Goal: Task Accomplishment & Management: Use online tool/utility

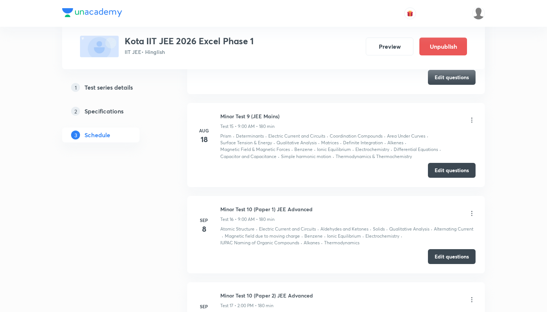
scroll to position [1866, 0]
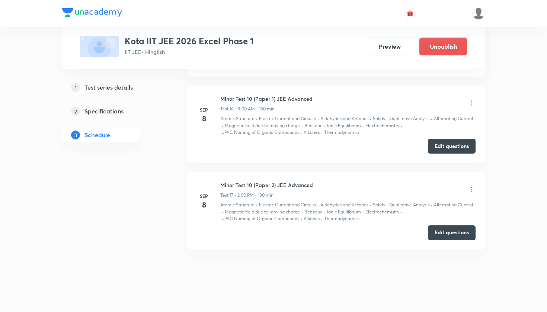
click at [471, 99] on icon at bounding box center [471, 102] width 7 height 7
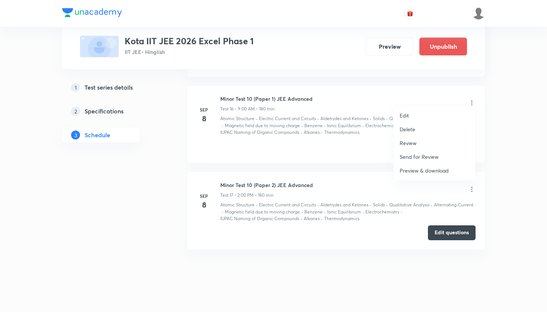
click at [416, 115] on li "Edit" at bounding box center [434, 116] width 81 height 14
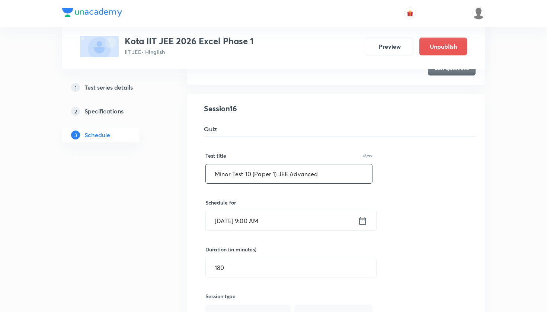
scroll to position [1912, 0]
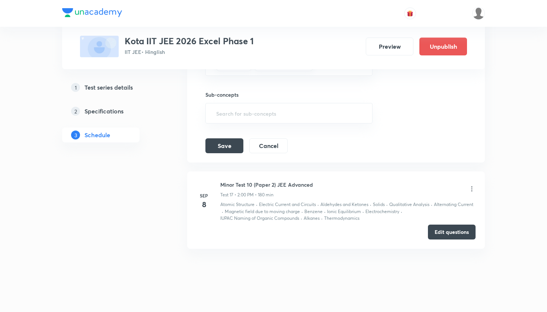
click at [470, 185] on icon at bounding box center [471, 188] width 7 height 7
click at [473, 185] on icon at bounding box center [471, 188] width 7 height 7
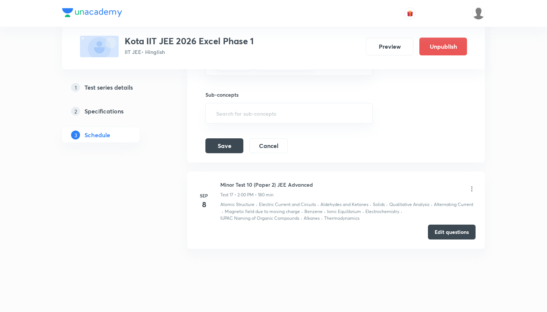
click at [473, 185] on icon at bounding box center [471, 188] width 7 height 7
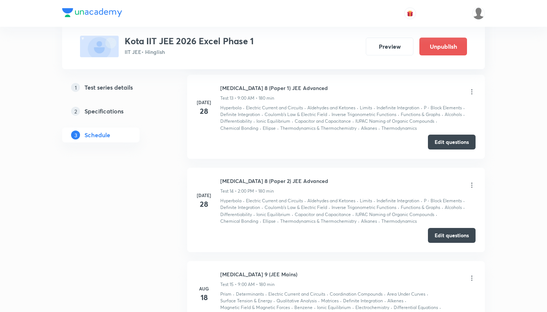
scroll to position [1866, 0]
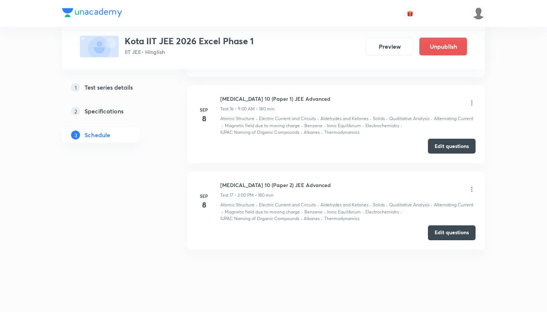
click at [472, 99] on icon at bounding box center [471, 102] width 7 height 7
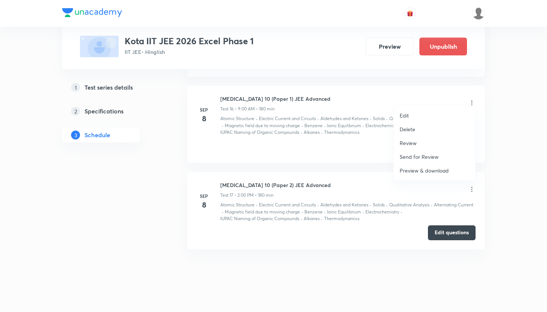
click at [412, 144] on p "Review" at bounding box center [407, 143] width 17 height 8
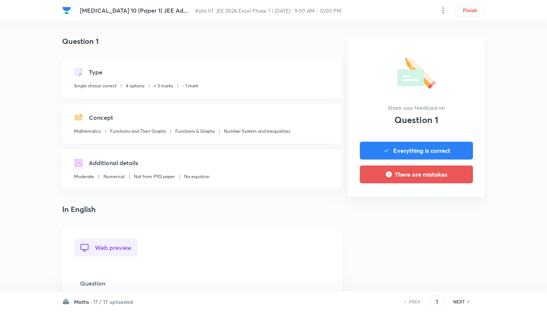
click at [118, 300] on h6 "17 / 17 uploaded" at bounding box center [113, 302] width 40 height 8
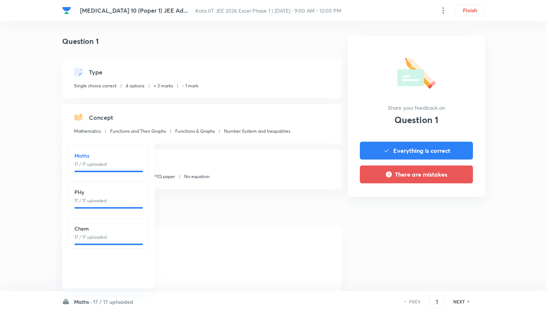
click at [96, 234] on p "17 / 17 uploaded" at bounding box center [108, 237] width 68 height 7
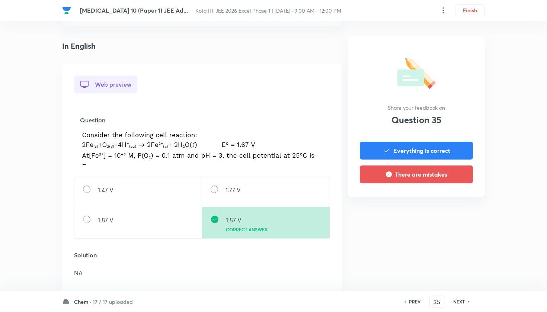
scroll to position [166, 0]
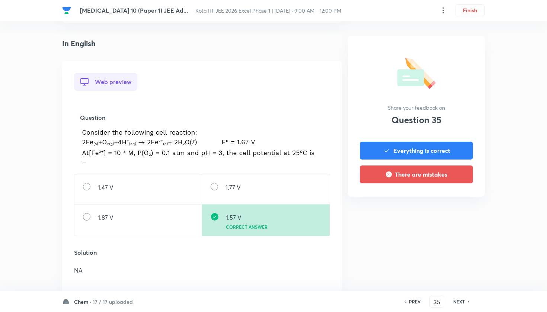
click at [463, 303] on h6 "NEXT" at bounding box center [459, 301] width 12 height 7
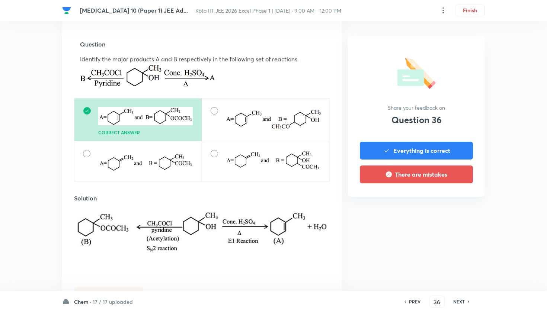
scroll to position [236, 0]
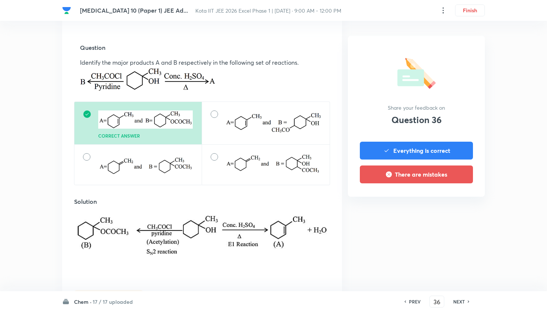
click at [463, 303] on h6 "NEXT" at bounding box center [459, 301] width 12 height 7
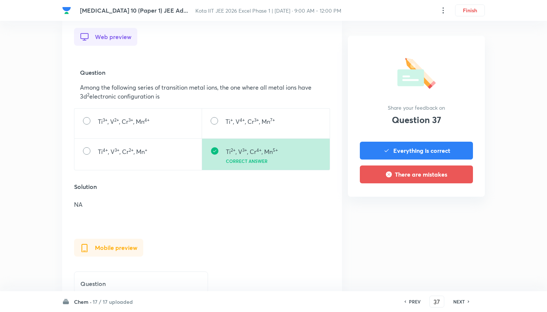
scroll to position [212, 0]
click at [463, 303] on h6 "NEXT" at bounding box center [459, 301] width 12 height 7
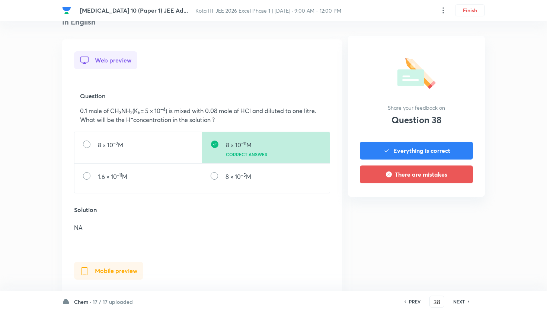
scroll to position [215, 0]
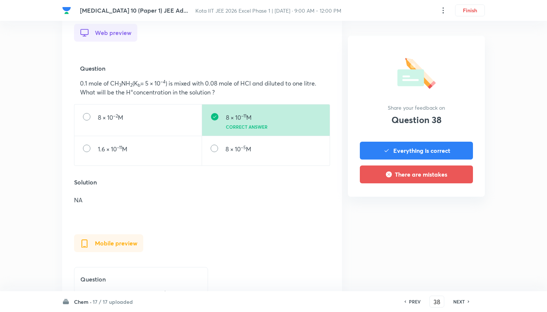
click at [463, 303] on h6 "NEXT" at bounding box center [459, 301] width 12 height 7
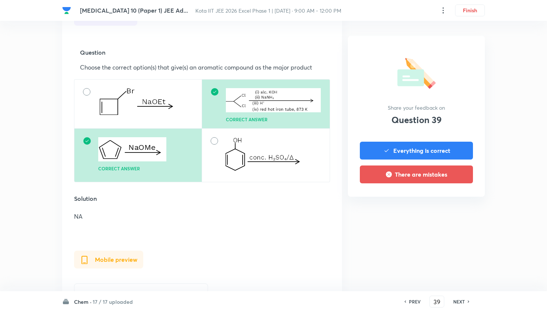
scroll to position [241, 0]
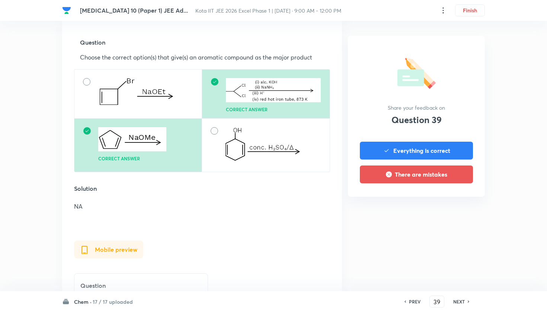
click at [463, 303] on h6 "NEXT" at bounding box center [459, 301] width 12 height 7
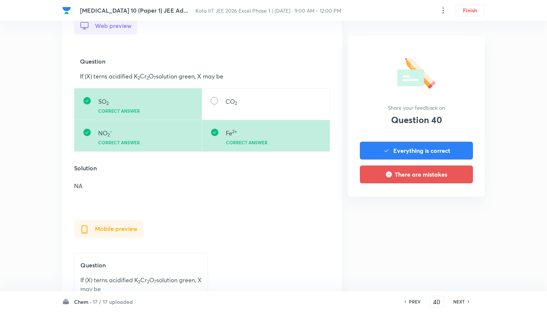
scroll to position [229, 0]
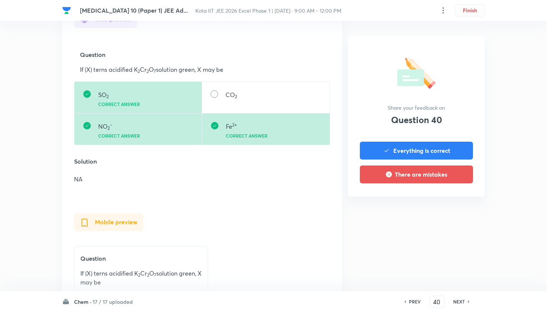
click at [463, 303] on h6 "NEXT" at bounding box center [459, 301] width 12 height 7
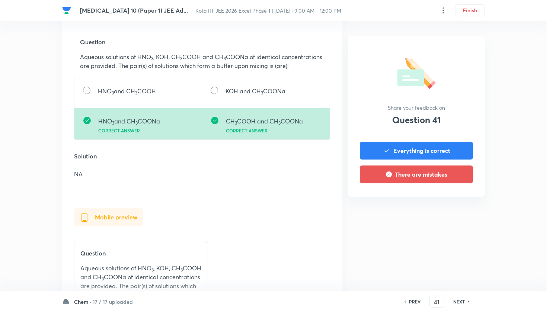
scroll to position [241, 0]
click at [463, 303] on h6 "NEXT" at bounding box center [459, 301] width 12 height 7
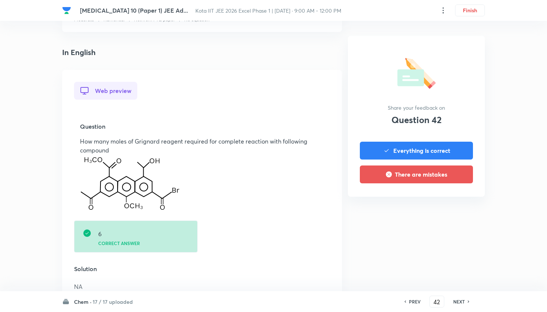
scroll to position [180, 0]
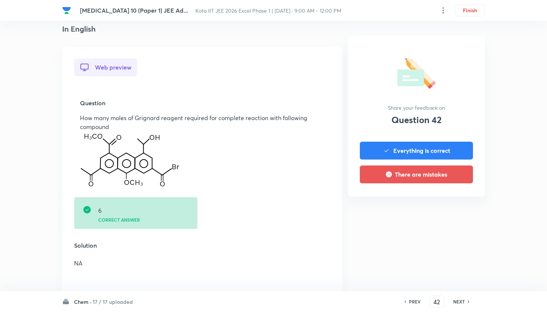
click at [463, 303] on h6 "NEXT" at bounding box center [459, 301] width 12 height 7
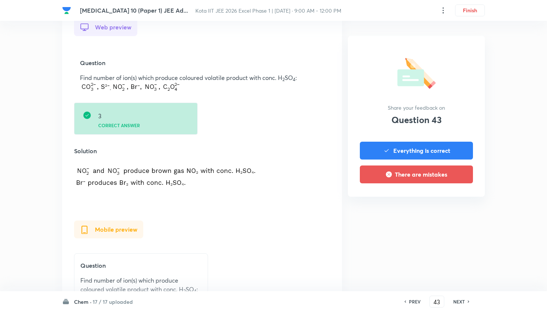
scroll to position [227, 0]
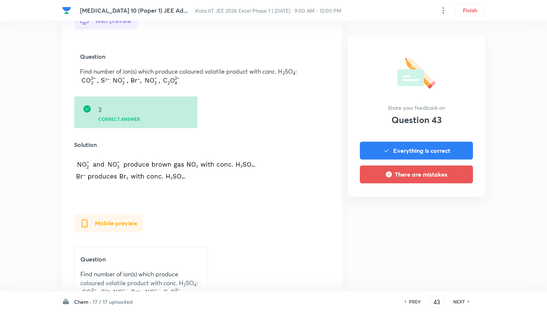
click at [463, 303] on h6 "NEXT" at bounding box center [459, 301] width 12 height 7
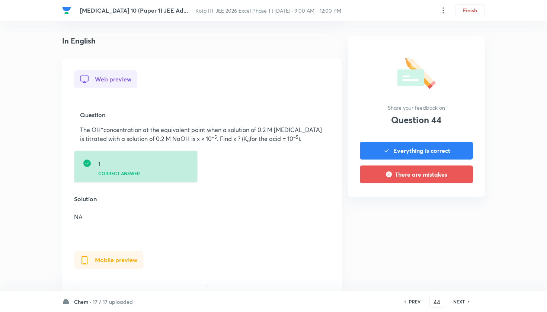
scroll to position [171, 0]
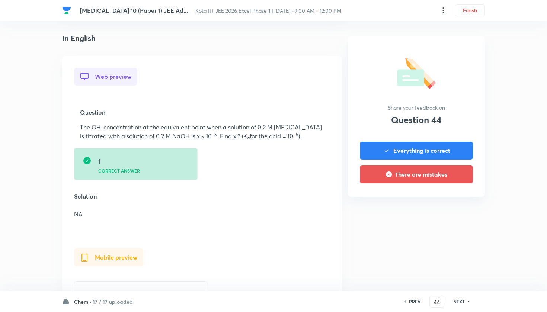
click at [463, 303] on h6 "NEXT" at bounding box center [459, 301] width 12 height 7
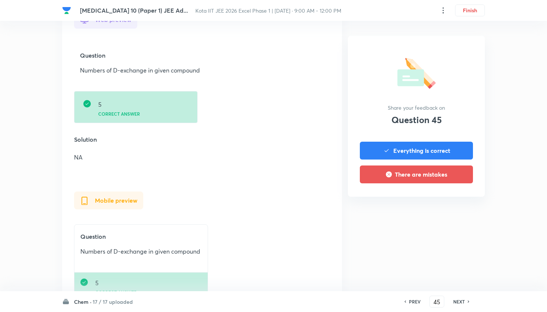
scroll to position [228, 0]
click at [463, 303] on h6 "NEXT" at bounding box center [459, 301] width 12 height 7
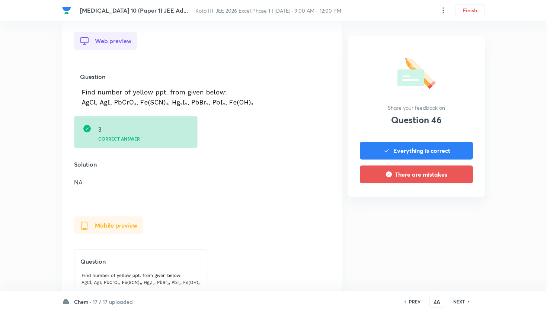
scroll to position [209, 0]
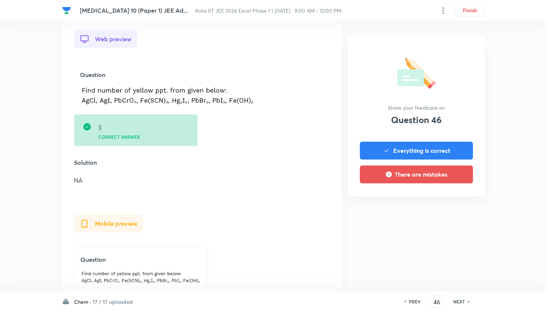
click at [463, 303] on h6 "NEXT" at bounding box center [459, 301] width 12 height 7
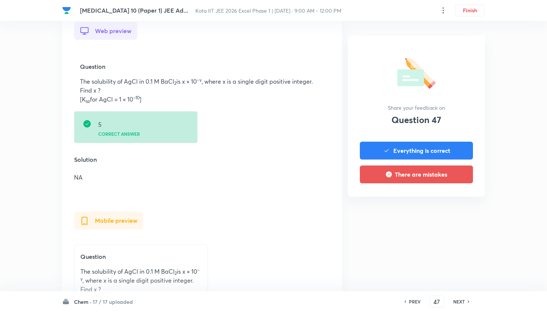
scroll to position [219, 0]
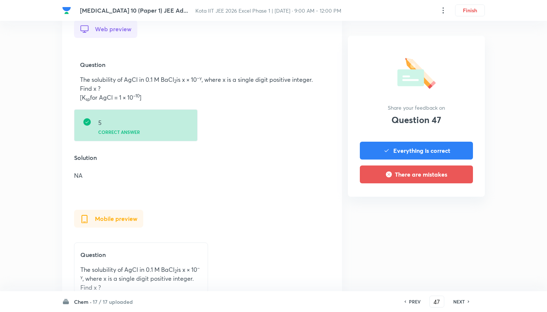
click at [463, 303] on h6 "NEXT" at bounding box center [459, 301] width 12 height 7
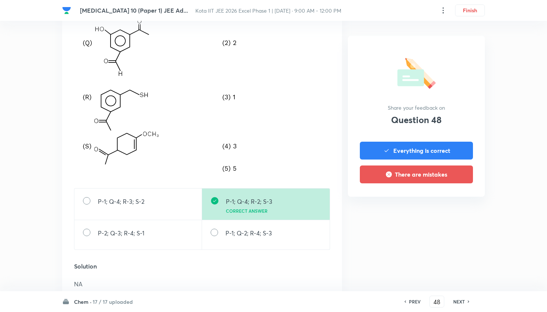
scroll to position [340, 0]
click at [463, 303] on h6 "NEXT" at bounding box center [459, 301] width 12 height 7
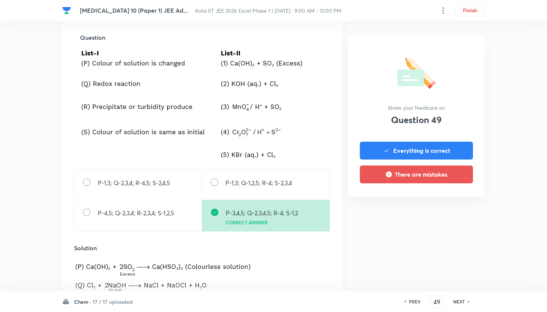
scroll to position [245, 0]
click at [463, 303] on h6 "NEXT" at bounding box center [459, 301] width 12 height 7
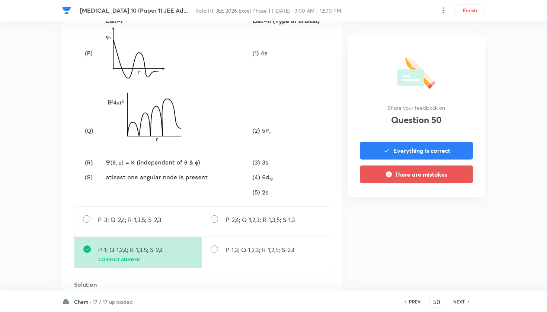
scroll to position [295, 0]
click at [463, 303] on h6 "NEXT" at bounding box center [459, 301] width 12 height 7
type input "51"
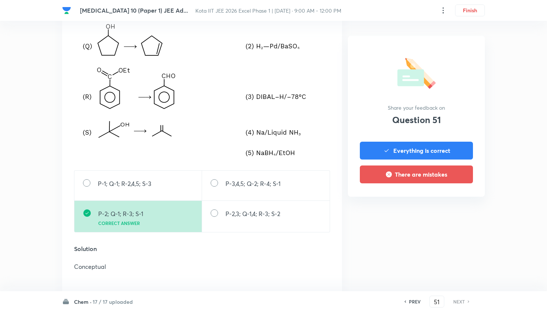
scroll to position [325, 0]
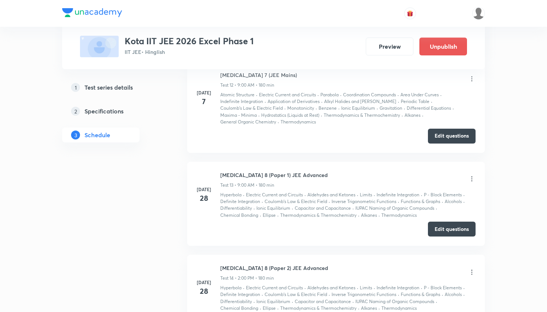
scroll to position [1866, 0]
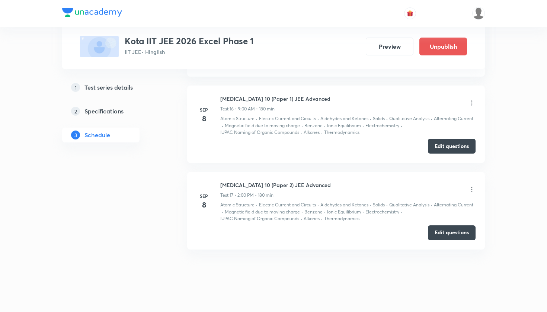
click at [469, 186] on icon at bounding box center [471, 189] width 7 height 7
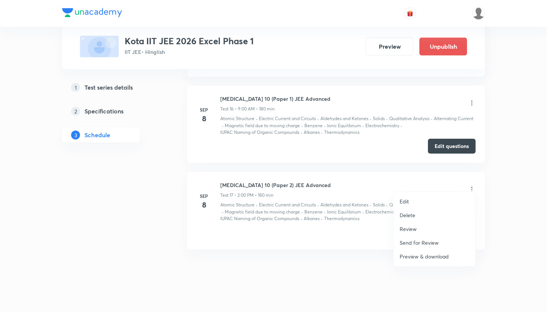
click at [420, 229] on li "Review" at bounding box center [434, 229] width 81 height 14
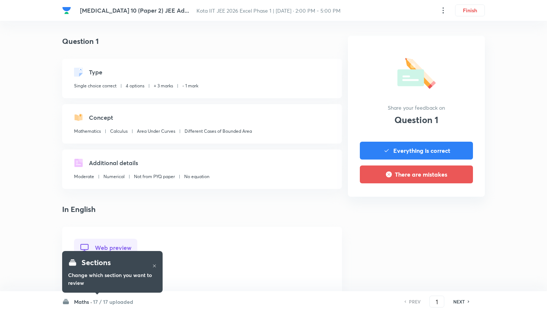
click at [110, 306] on div "Maths · 17 / 17 uploaded PREV 1 ​ NEXT" at bounding box center [273, 301] width 423 height 21
click at [109, 303] on h6 "17 / 17 uploaded" at bounding box center [113, 302] width 40 height 8
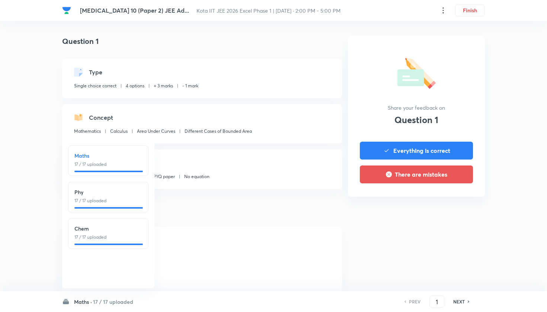
click at [113, 238] on p "17 / 17 uploaded" at bounding box center [108, 237] width 68 height 7
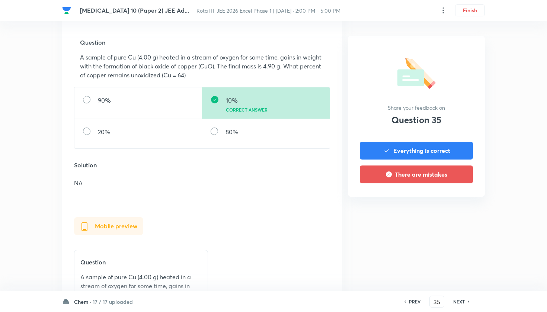
scroll to position [240, 0]
click at [459, 301] on h6 "NEXT" at bounding box center [459, 301] width 12 height 7
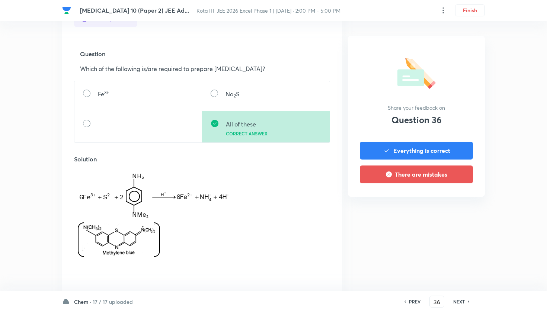
scroll to position [235, 0]
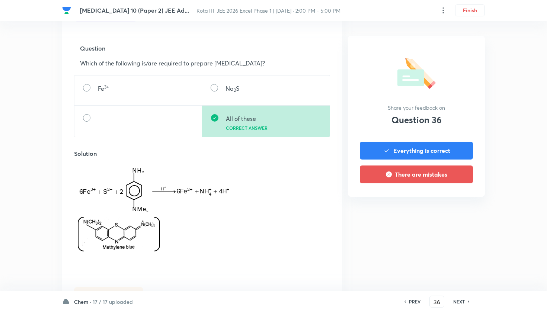
click at [459, 301] on h6 "NEXT" at bounding box center [459, 301] width 12 height 7
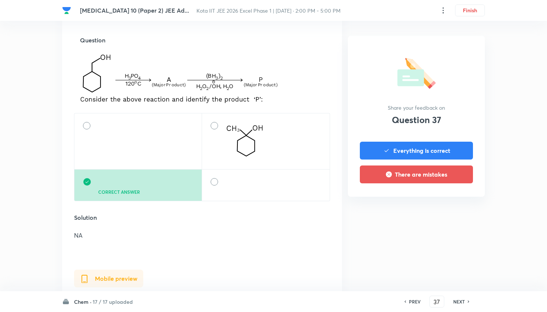
scroll to position [241, 0]
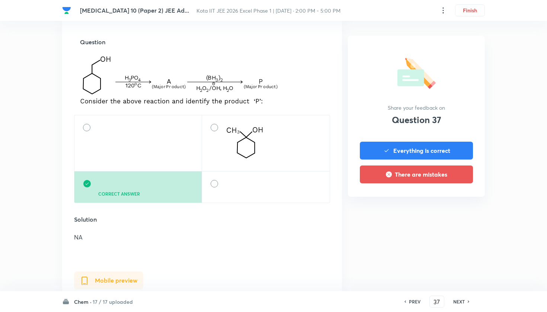
click at [459, 301] on h6 "NEXT" at bounding box center [459, 301] width 12 height 7
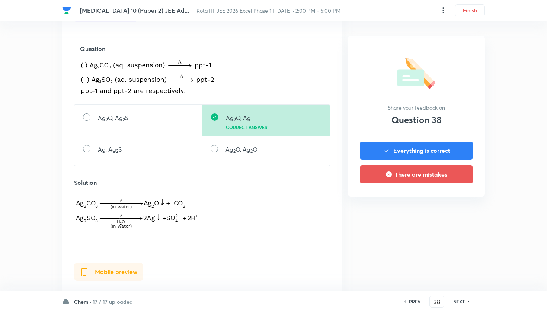
scroll to position [232, 0]
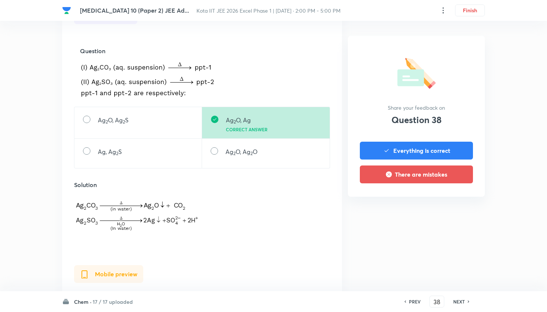
click at [461, 302] on h6 "NEXT" at bounding box center [459, 301] width 12 height 7
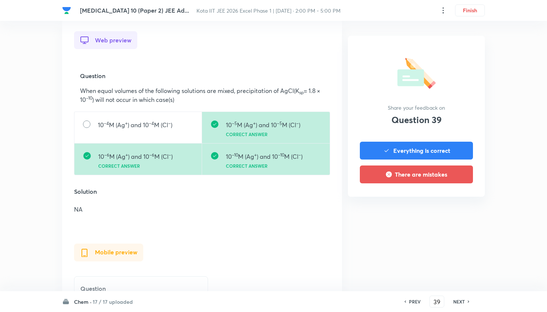
scroll to position [207, 0]
click at [461, 302] on h6 "NEXT" at bounding box center [459, 301] width 12 height 7
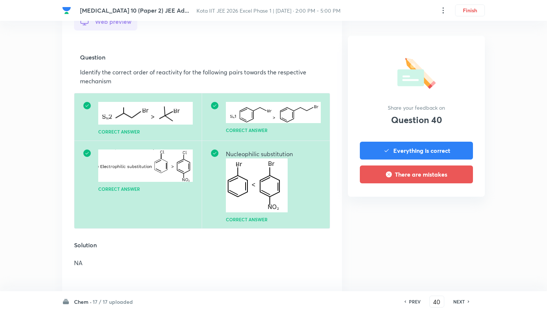
scroll to position [222, 0]
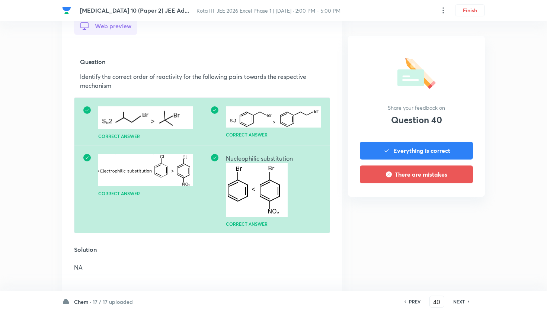
click at [461, 302] on h6 "NEXT" at bounding box center [459, 301] width 12 height 7
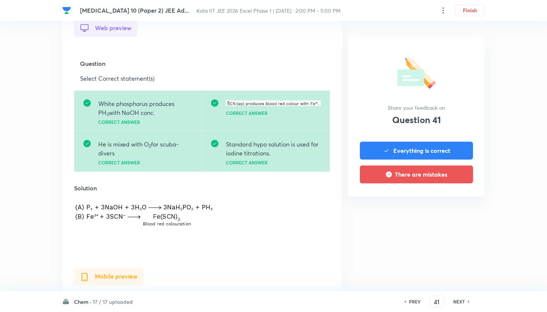
scroll to position [221, 0]
click at [461, 302] on h6 "NEXT" at bounding box center [459, 301] width 12 height 7
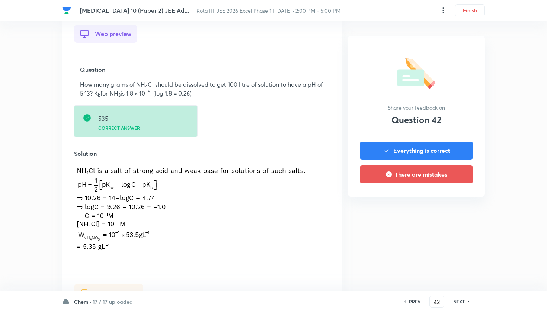
scroll to position [220, 0]
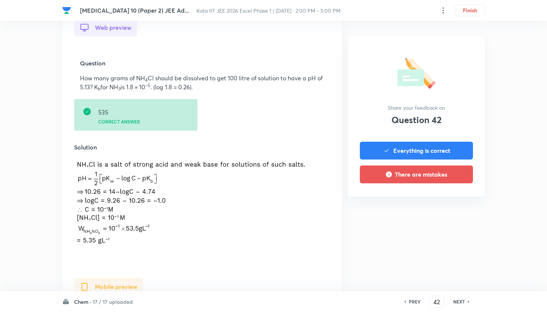
click at [461, 302] on h6 "NEXT" at bounding box center [459, 301] width 12 height 7
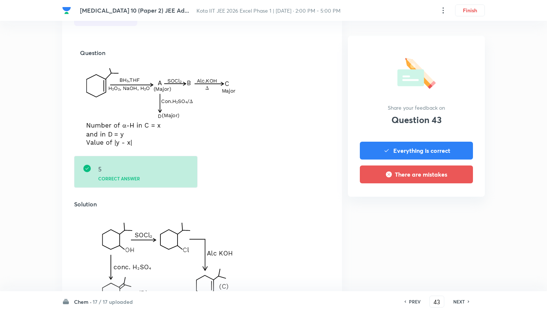
scroll to position [249, 0]
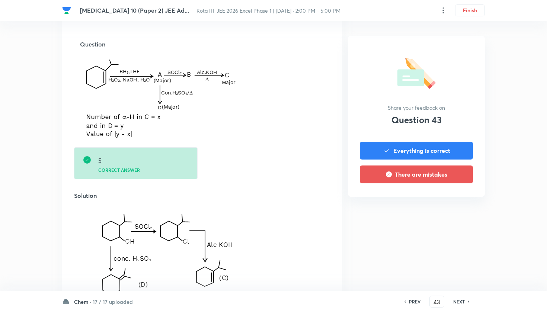
click at [461, 302] on h6 "NEXT" at bounding box center [459, 301] width 12 height 7
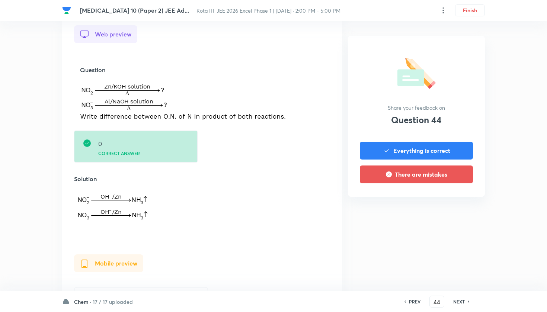
scroll to position [214, 0]
click at [461, 302] on h6 "NEXT" at bounding box center [459, 301] width 12 height 7
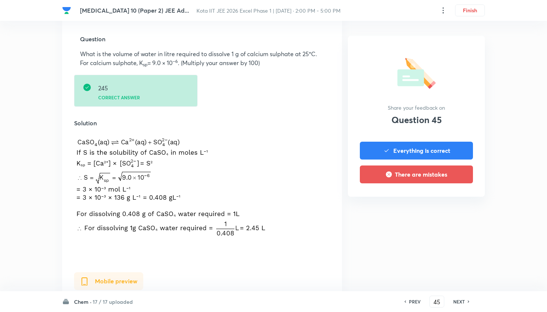
scroll to position [244, 0]
click at [461, 302] on h6 "NEXT" at bounding box center [459, 301] width 12 height 7
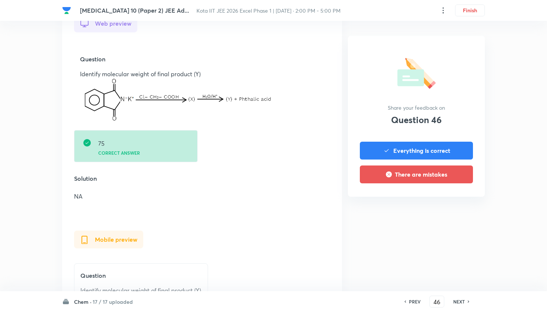
scroll to position [238, 0]
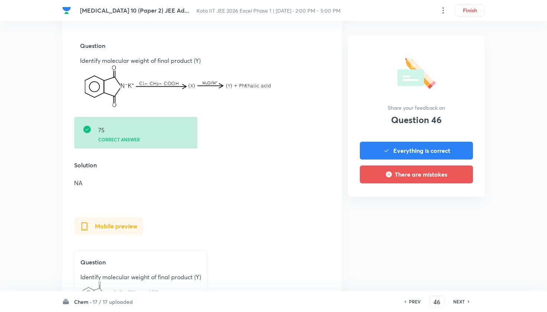
click at [461, 302] on h6 "NEXT" at bounding box center [459, 301] width 12 height 7
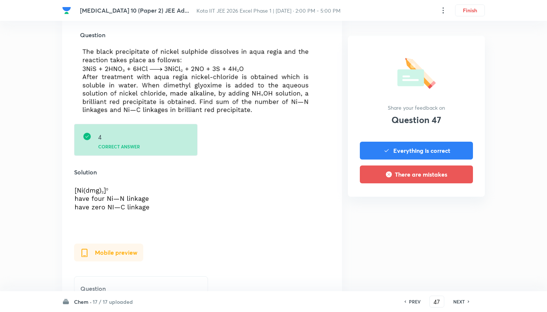
scroll to position [248, 0]
click at [461, 302] on h6 "NEXT" at bounding box center [459, 301] width 12 height 7
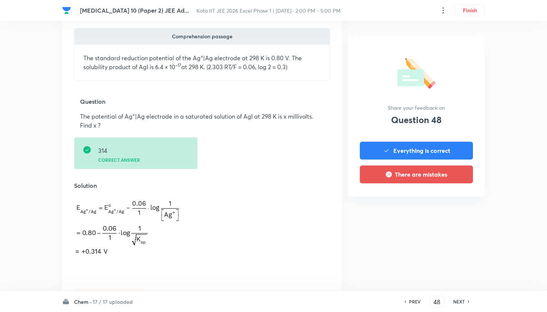
scroll to position [252, 0]
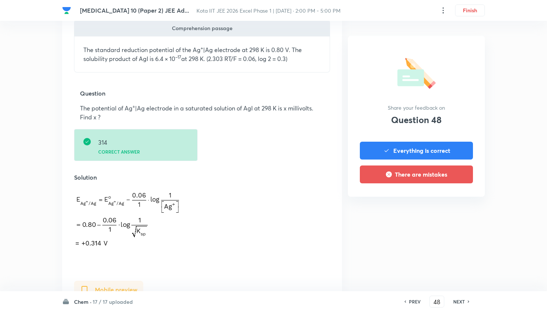
click at [458, 300] on h6 "NEXT" at bounding box center [459, 301] width 12 height 7
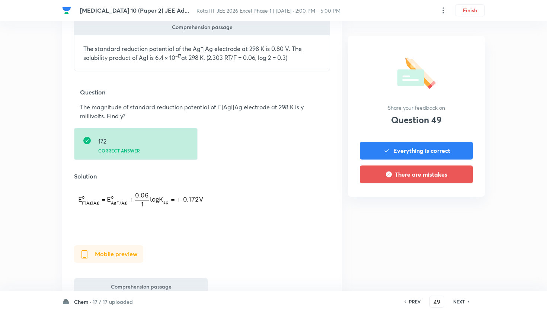
scroll to position [253, 0]
click at [458, 300] on h6 "NEXT" at bounding box center [459, 301] width 12 height 7
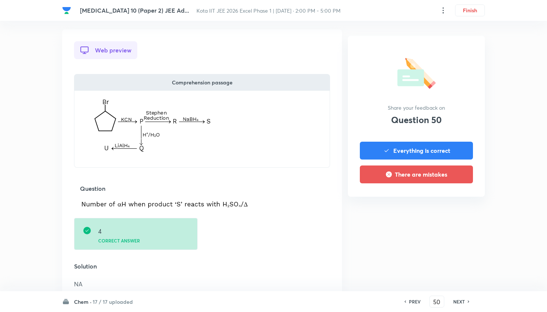
scroll to position [199, 0]
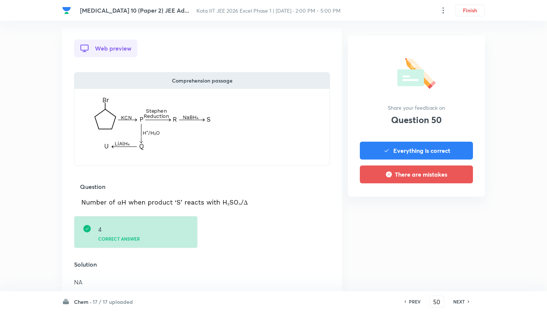
click at [458, 300] on h6 "NEXT" at bounding box center [459, 301] width 12 height 7
type input "51"
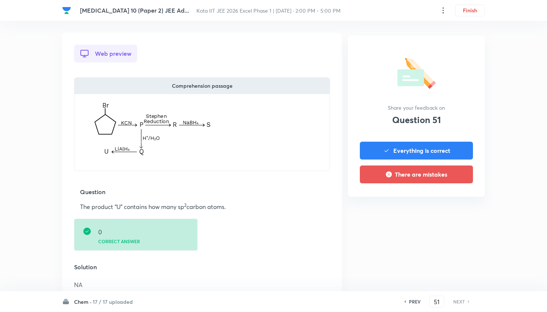
scroll to position [199, 0]
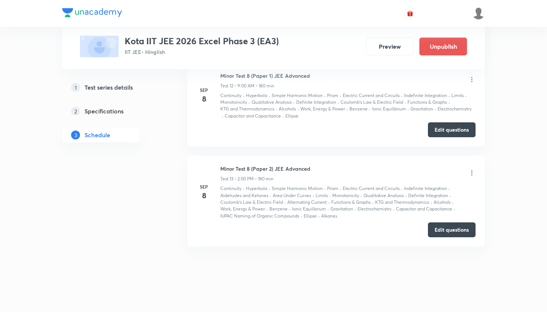
scroll to position [1456, 0]
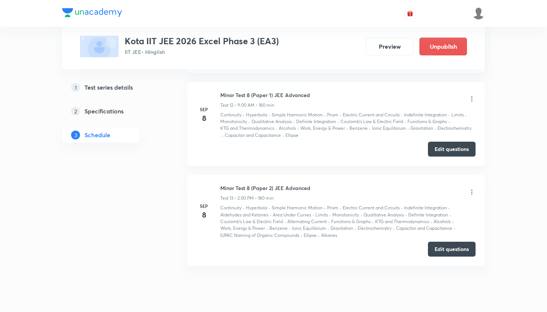
click at [473, 96] on icon at bounding box center [471, 98] width 7 height 7
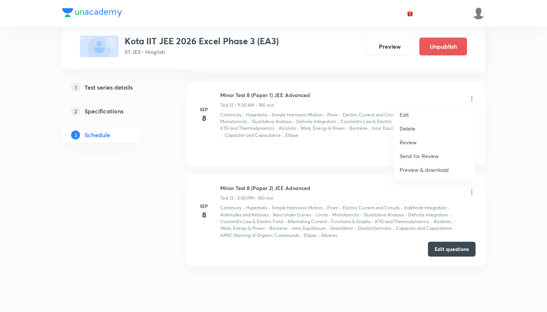
click at [413, 142] on p "Review" at bounding box center [407, 142] width 17 height 8
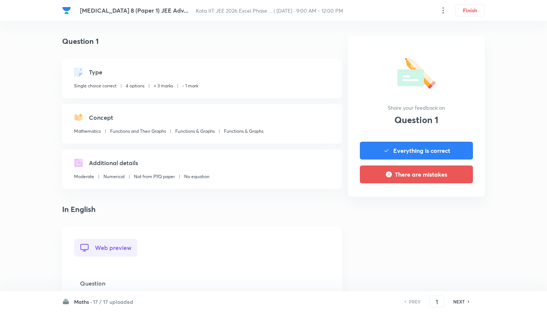
click at [110, 299] on h6 "17 / 17 uploaded" at bounding box center [113, 302] width 40 height 8
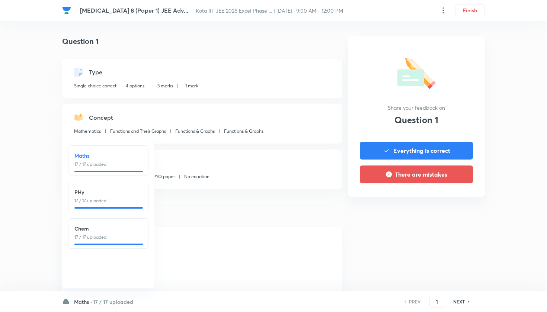
click at [118, 232] on h6 "Chem" at bounding box center [108, 229] width 68 height 8
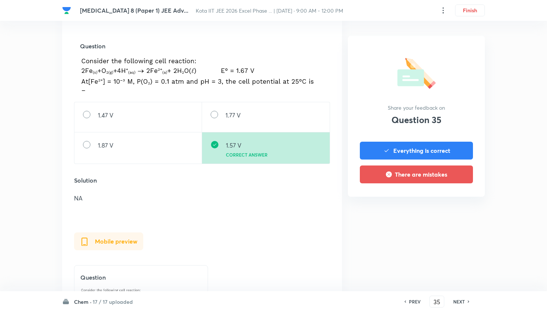
scroll to position [238, 0]
click at [461, 302] on h6 "NEXT" at bounding box center [459, 301] width 12 height 7
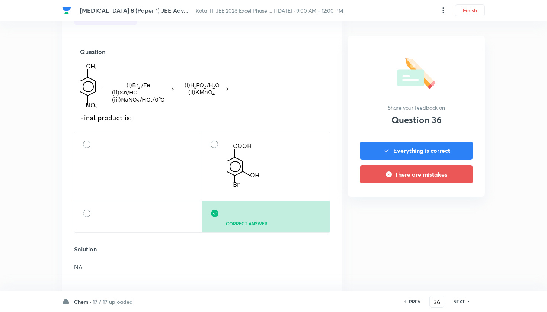
scroll to position [252, 0]
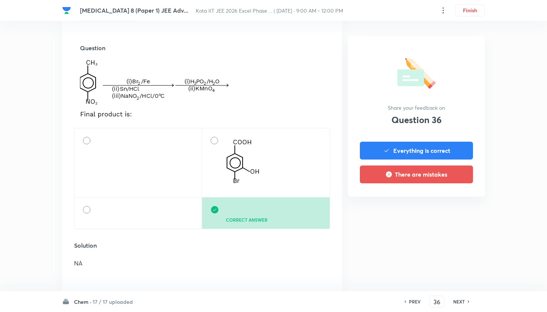
click at [461, 302] on h6 "NEXT" at bounding box center [459, 301] width 12 height 7
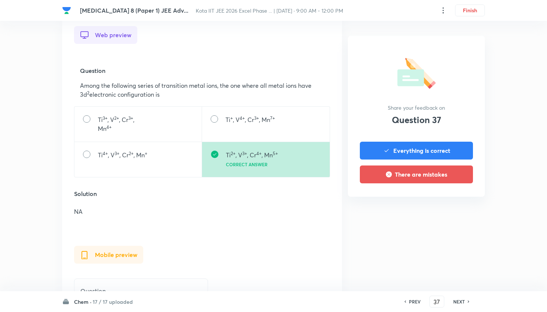
scroll to position [218, 0]
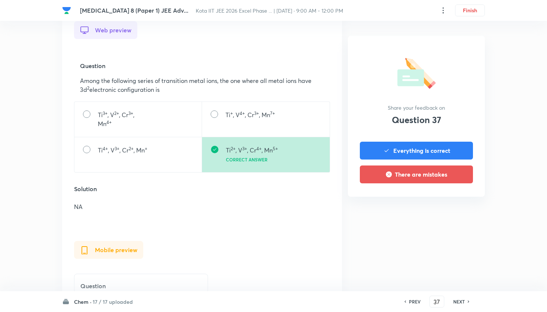
click at [461, 302] on h6 "NEXT" at bounding box center [459, 301] width 12 height 7
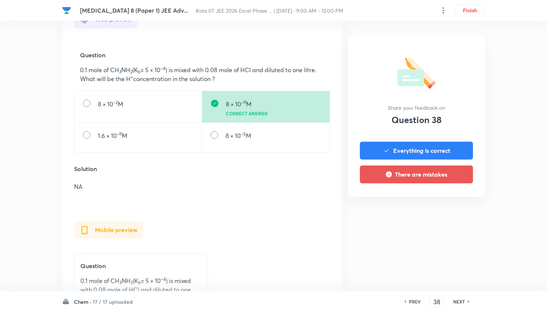
scroll to position [240, 0]
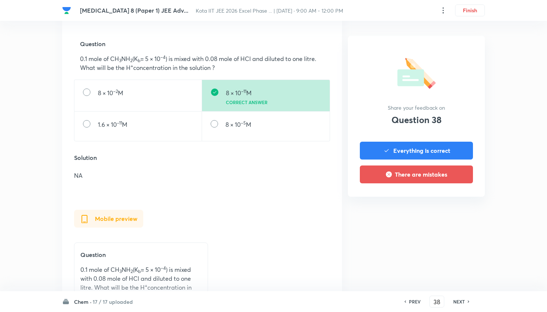
click at [461, 302] on h6 "NEXT" at bounding box center [459, 301] width 12 height 7
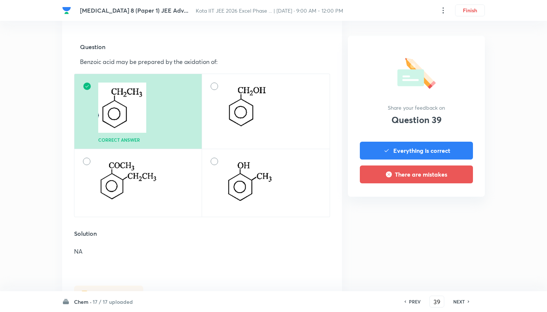
scroll to position [237, 0]
click at [461, 302] on h6 "NEXT" at bounding box center [459, 301] width 12 height 7
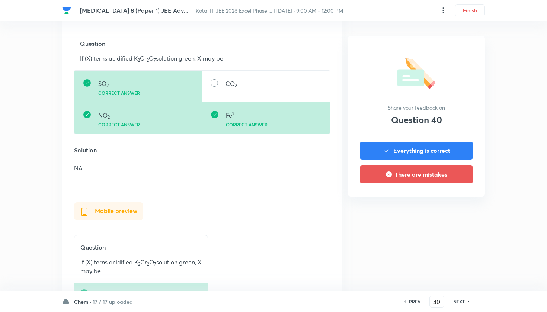
scroll to position [240, 0]
click at [461, 302] on h6 "NEXT" at bounding box center [459, 301] width 12 height 7
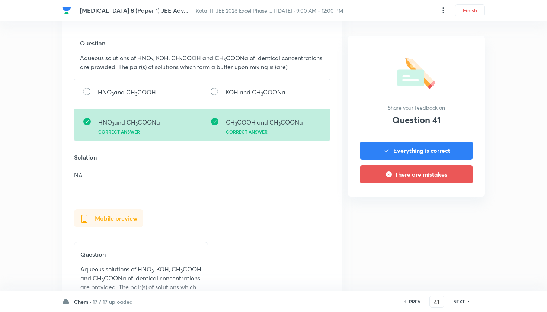
scroll to position [258, 0]
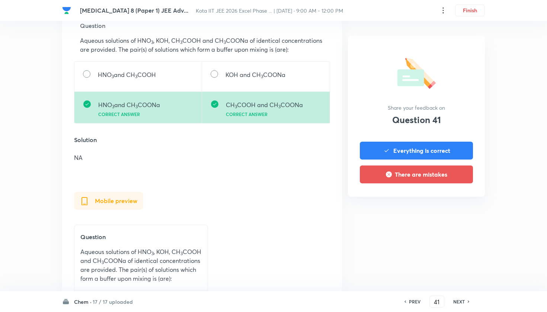
click at [461, 302] on h6 "NEXT" at bounding box center [459, 301] width 12 height 7
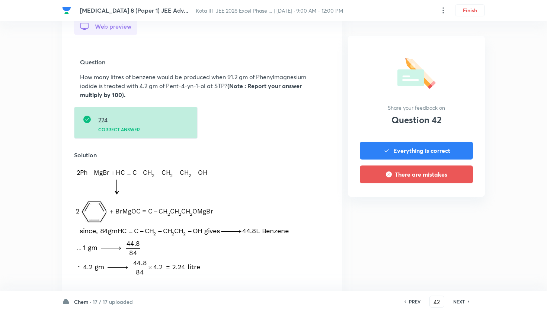
scroll to position [222, 0]
click at [461, 302] on h6 "NEXT" at bounding box center [459, 301] width 12 height 7
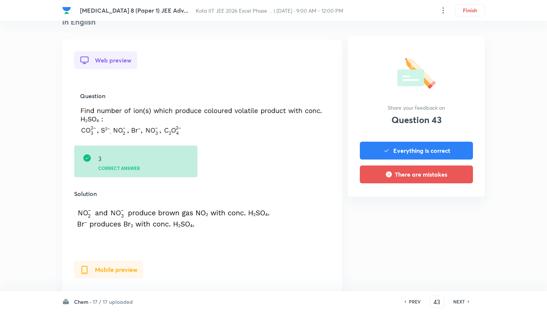
scroll to position [205, 0]
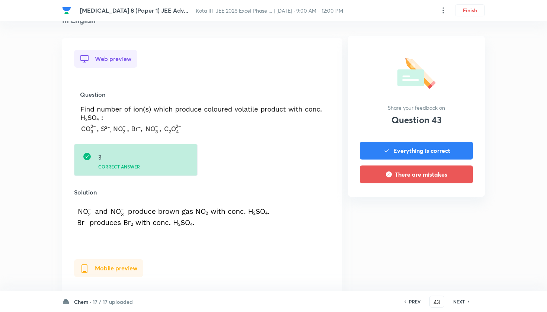
click at [461, 302] on h6 "NEXT" at bounding box center [459, 301] width 12 height 7
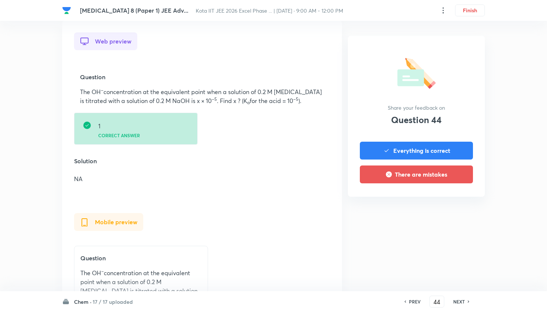
scroll to position [212, 0]
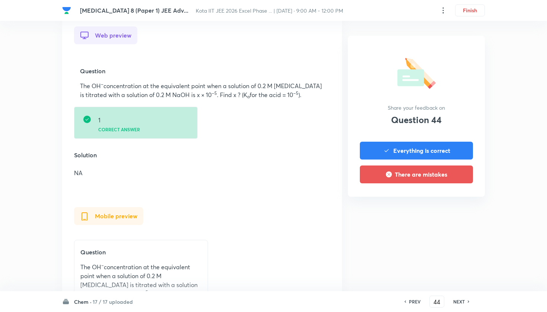
click at [461, 302] on h6 "NEXT" at bounding box center [459, 301] width 12 height 7
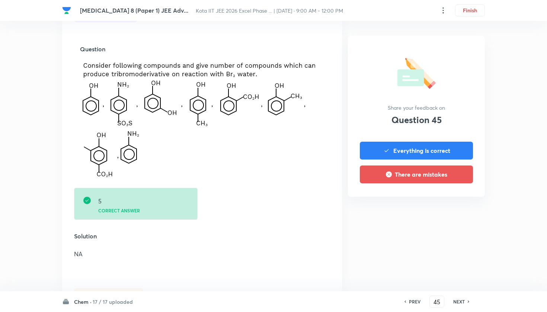
scroll to position [251, 0]
click at [461, 302] on h6 "NEXT" at bounding box center [459, 301] width 12 height 7
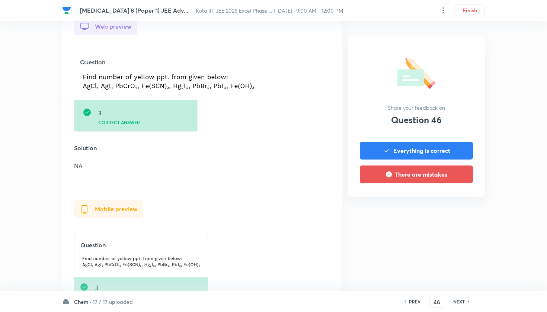
scroll to position [239, 0]
click at [461, 302] on h6 "NEXT" at bounding box center [459, 301] width 12 height 7
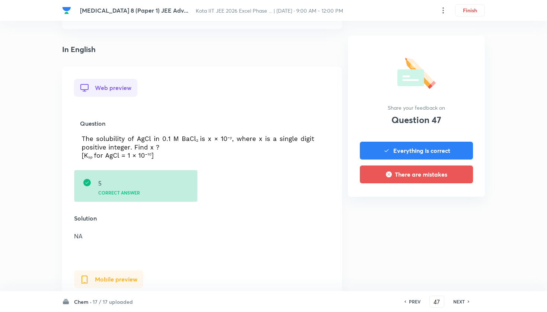
scroll to position [186, 0]
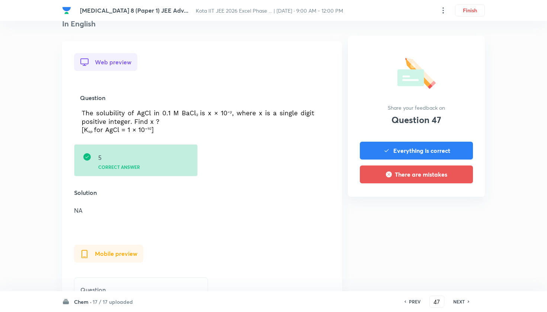
click at [461, 302] on h6 "NEXT" at bounding box center [459, 301] width 12 height 7
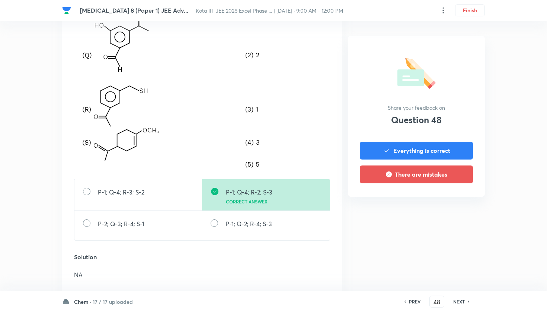
scroll to position [343, 0]
click at [461, 302] on h6 "NEXT" at bounding box center [459, 301] width 12 height 7
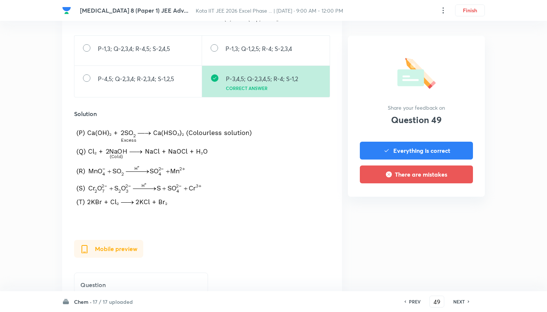
scroll to position [379, 0]
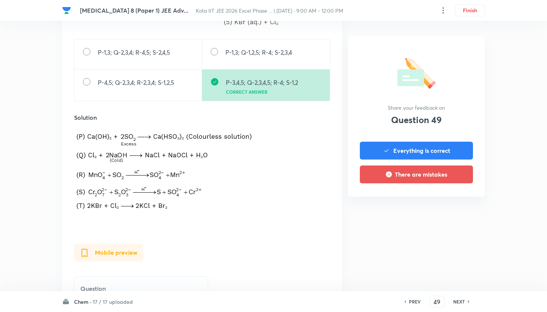
click at [462, 300] on h6 "NEXT" at bounding box center [459, 301] width 12 height 7
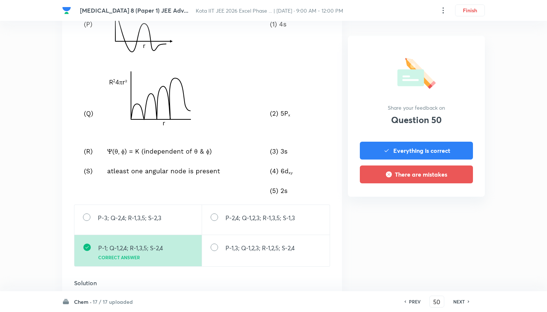
scroll to position [333, 0]
click at [462, 300] on h6 "NEXT" at bounding box center [459, 301] width 12 height 7
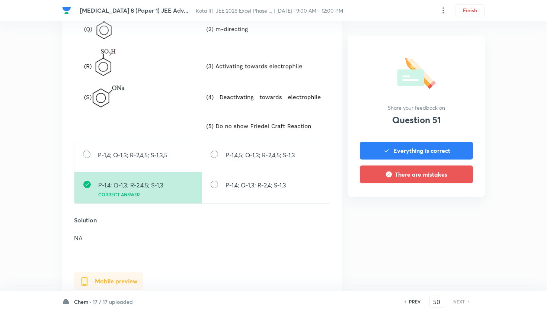
type input "51"
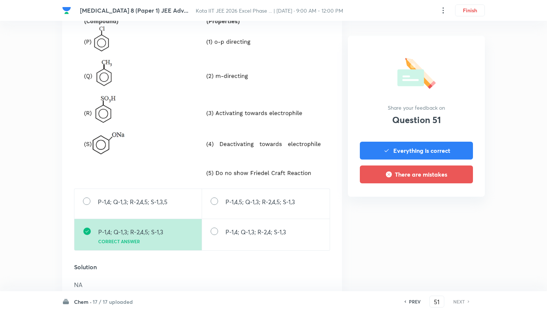
scroll to position [285, 0]
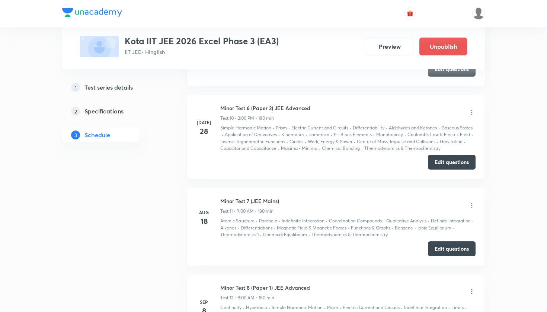
scroll to position [1475, 0]
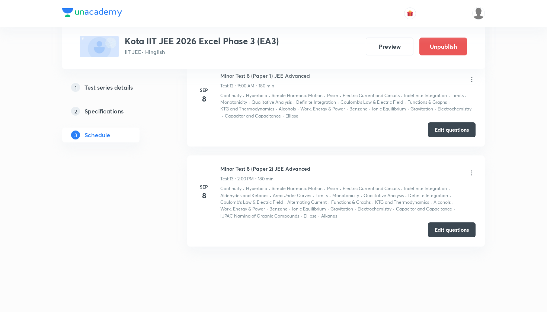
click at [472, 171] on icon at bounding box center [471, 172] width 1 height 5
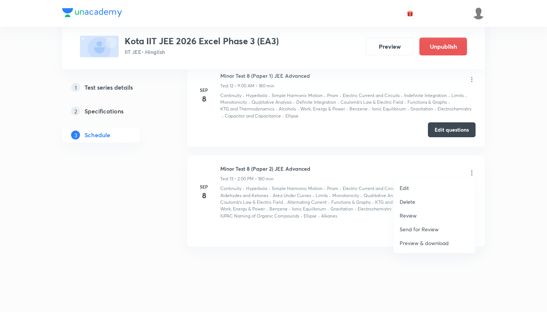
click at [410, 218] on p "Review" at bounding box center [407, 216] width 17 height 8
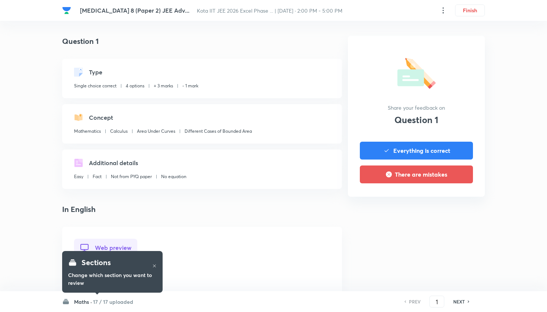
click at [116, 304] on h6 "17 / 17 uploaded" at bounding box center [113, 302] width 40 height 8
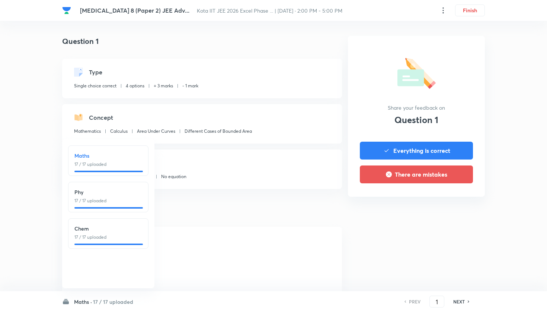
click at [98, 242] on div "Chem 17 / 17 uploaded" at bounding box center [108, 233] width 80 height 30
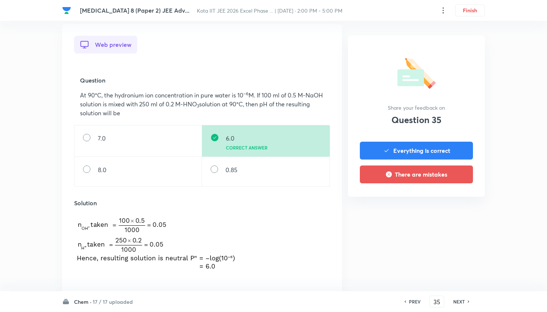
scroll to position [221, 0]
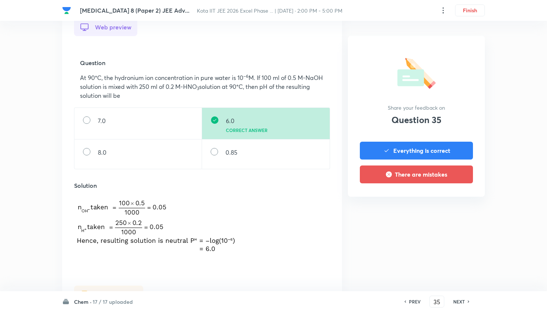
click at [459, 303] on h6 "NEXT" at bounding box center [459, 301] width 12 height 7
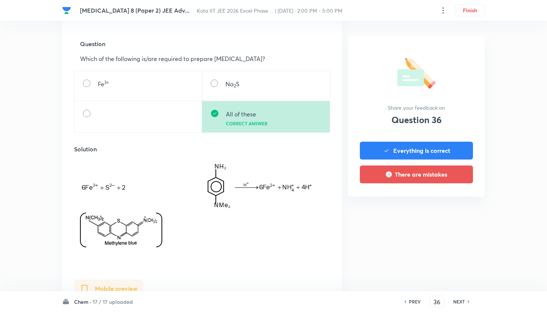
scroll to position [242, 0]
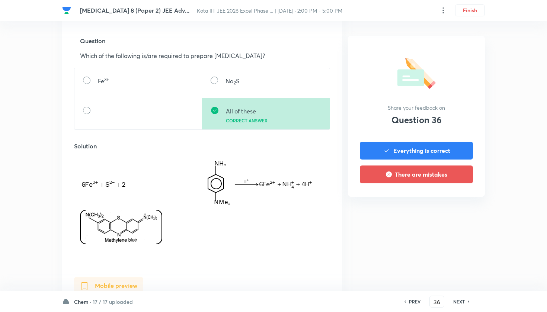
click at [459, 303] on h6 "NEXT" at bounding box center [459, 301] width 12 height 7
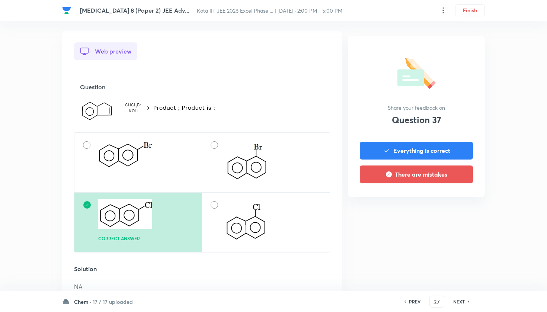
scroll to position [213, 0]
click at [459, 303] on h6 "NEXT" at bounding box center [459, 301] width 12 height 7
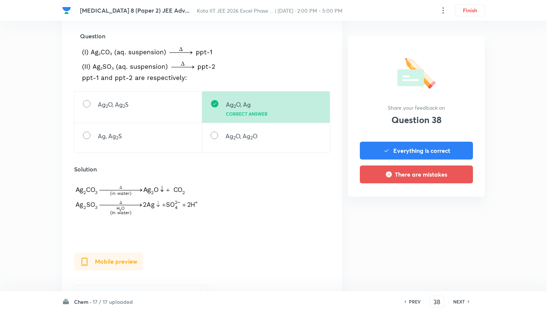
scroll to position [253, 0]
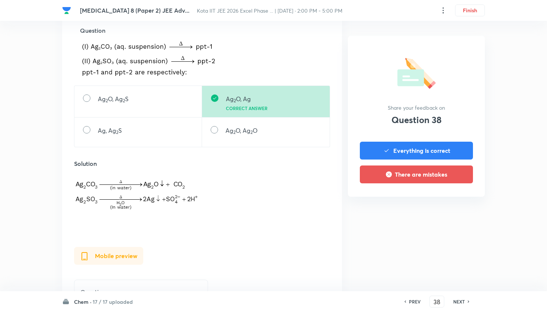
click at [459, 303] on h6 "NEXT" at bounding box center [459, 301] width 12 height 7
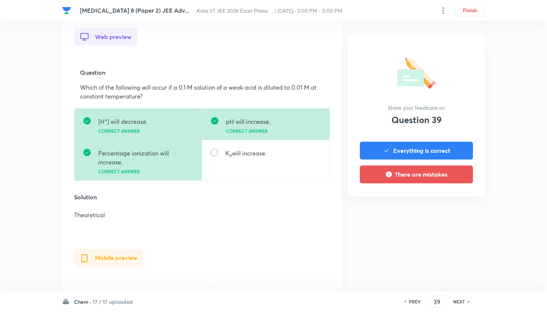
scroll to position [211, 0]
click at [459, 303] on h6 "NEXT" at bounding box center [459, 301] width 12 height 7
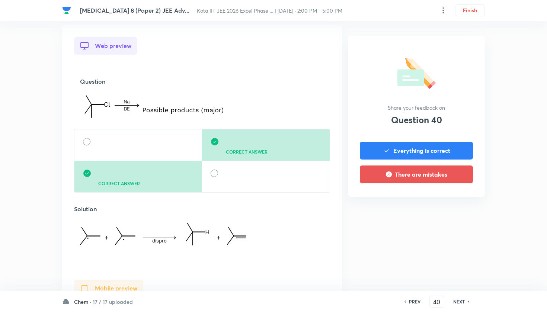
scroll to position [213, 0]
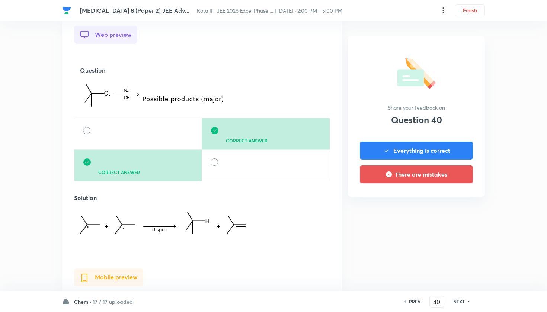
click at [459, 303] on h6 "NEXT" at bounding box center [459, 301] width 12 height 7
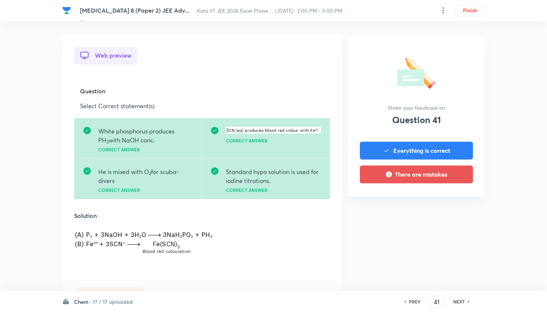
scroll to position [193, 0]
click at [459, 303] on h6 "NEXT" at bounding box center [459, 301] width 12 height 7
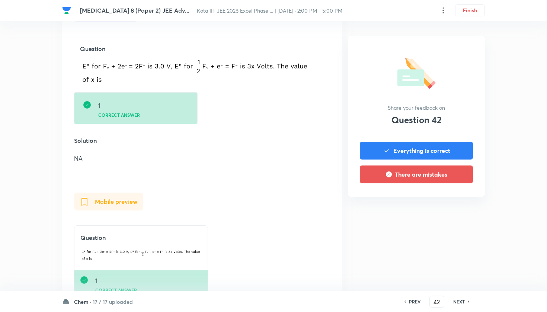
scroll to position [235, 0]
click at [459, 303] on h6 "NEXT" at bounding box center [459, 301] width 12 height 7
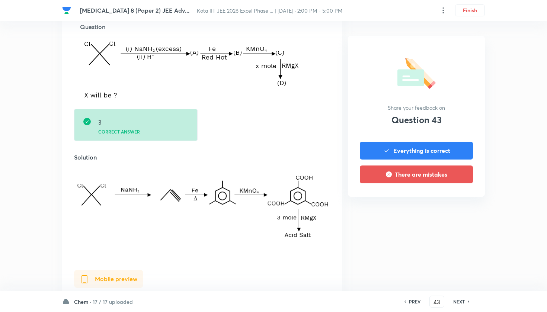
scroll to position [238, 0]
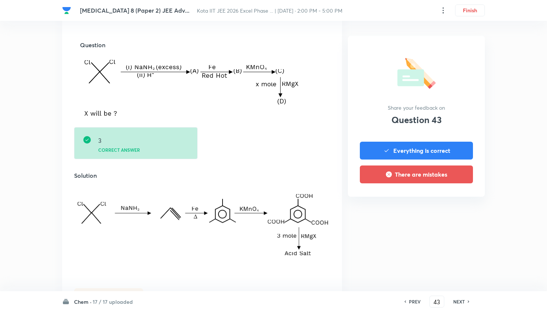
click at [459, 303] on h6 "NEXT" at bounding box center [459, 301] width 12 height 7
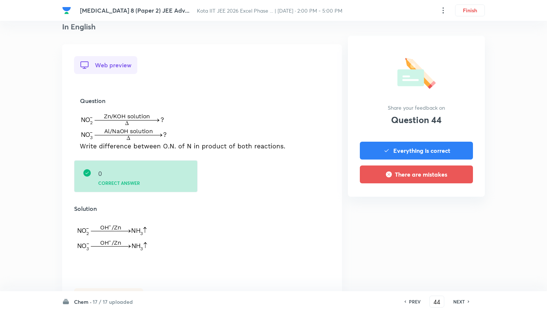
scroll to position [186, 0]
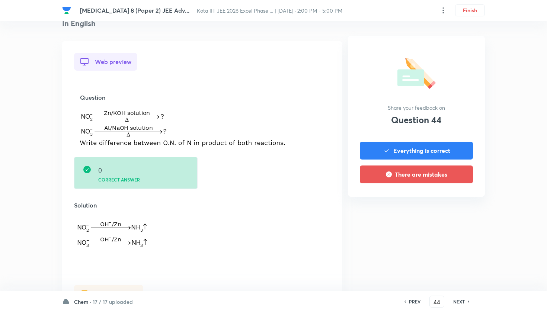
click at [459, 303] on h6 "NEXT" at bounding box center [459, 301] width 12 height 7
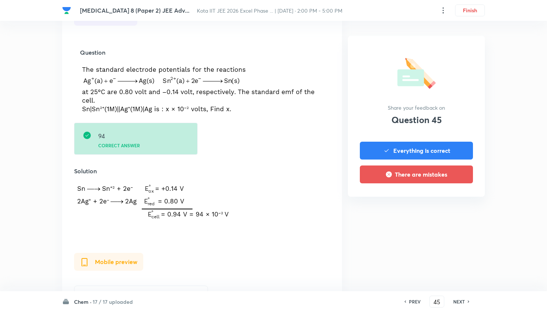
scroll to position [231, 0]
click at [459, 303] on h6 "NEXT" at bounding box center [459, 301] width 12 height 7
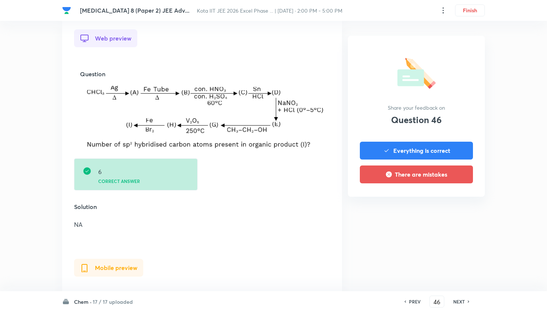
scroll to position [212, 0]
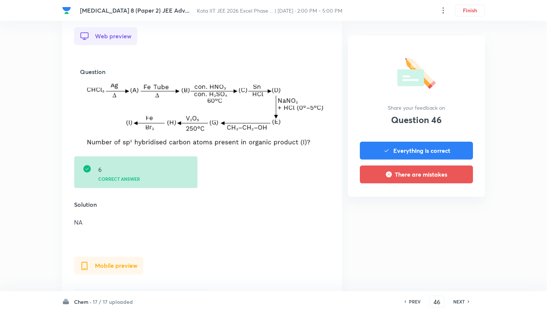
click at [459, 303] on h6 "NEXT" at bounding box center [459, 301] width 12 height 7
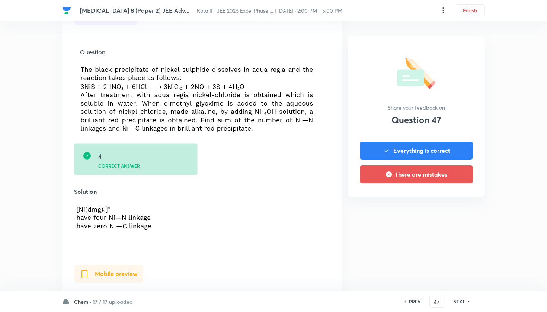
scroll to position [230, 0]
click at [459, 303] on h6 "NEXT" at bounding box center [459, 301] width 12 height 7
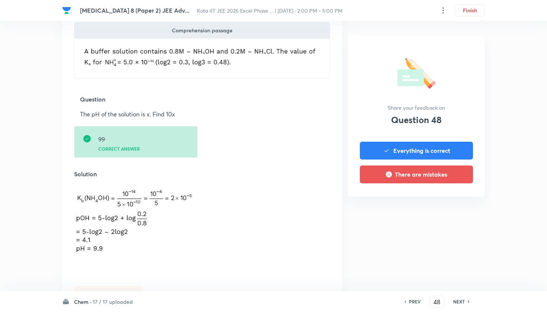
scroll to position [252, 0]
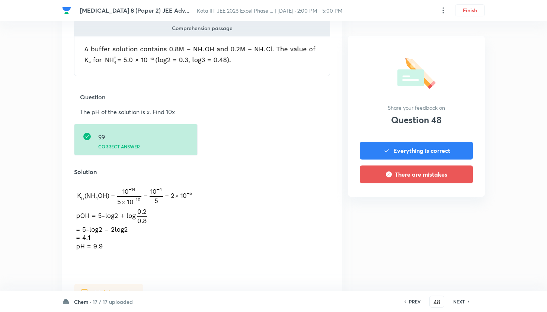
click at [459, 303] on h6 "NEXT" at bounding box center [459, 301] width 12 height 7
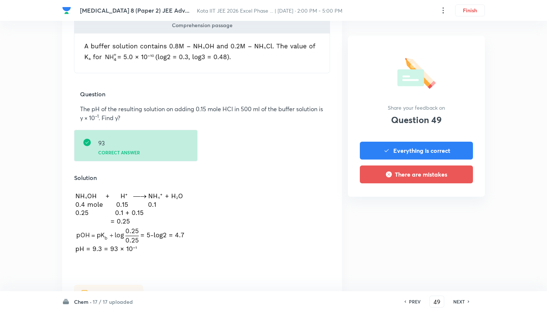
scroll to position [260, 0]
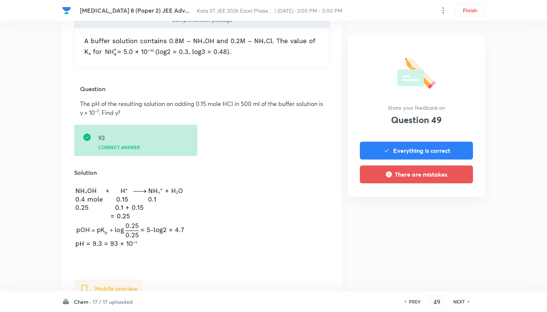
click at [454, 303] on h6 "NEXT" at bounding box center [459, 301] width 12 height 7
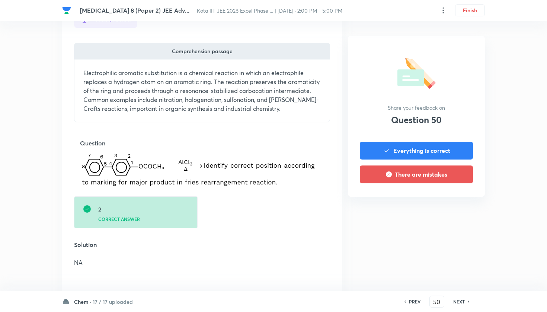
scroll to position [231, 0]
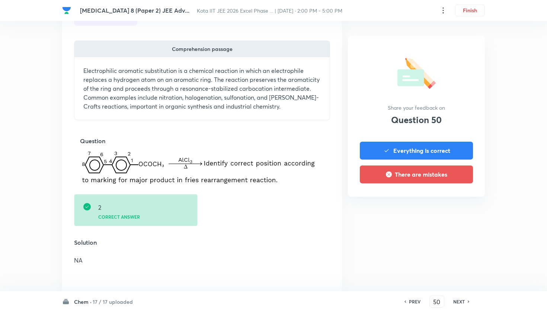
click at [454, 303] on h6 "NEXT" at bounding box center [459, 301] width 12 height 7
type input "51"
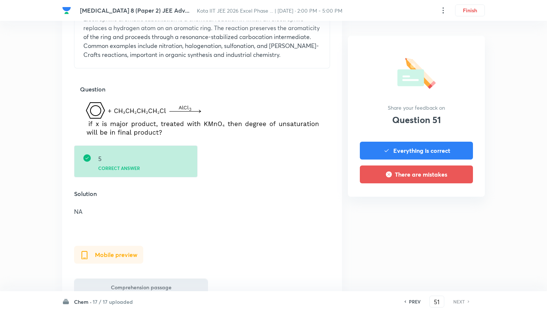
scroll to position [283, 0]
